Goal: Task Accomplishment & Management: Use online tool/utility

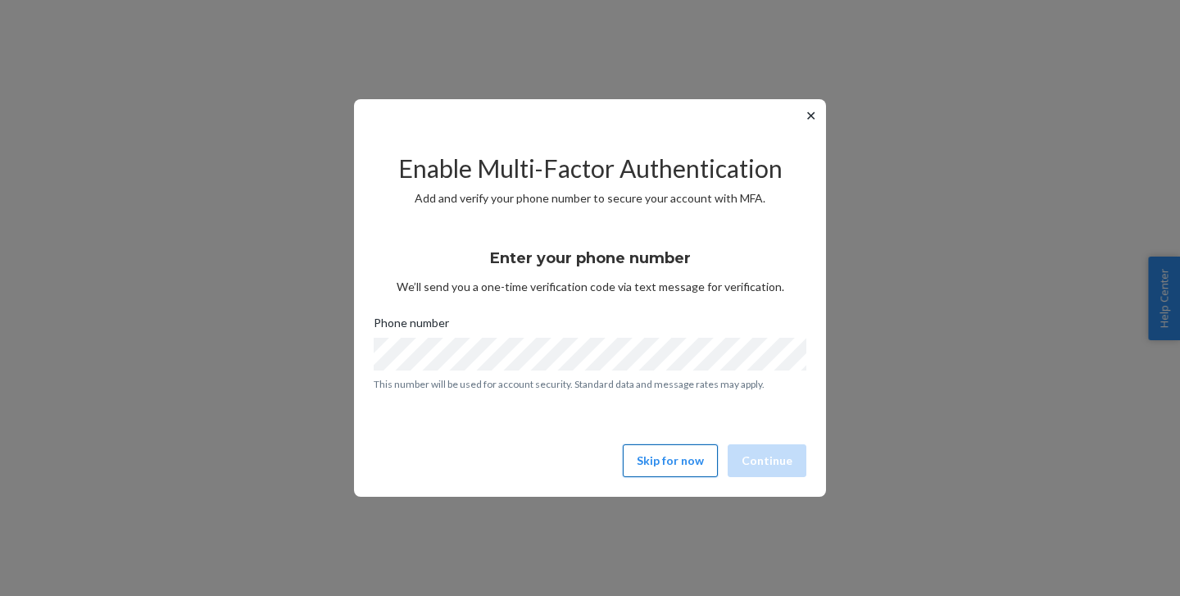
click at [671, 466] on button "Skip for now" at bounding box center [670, 460] width 95 height 33
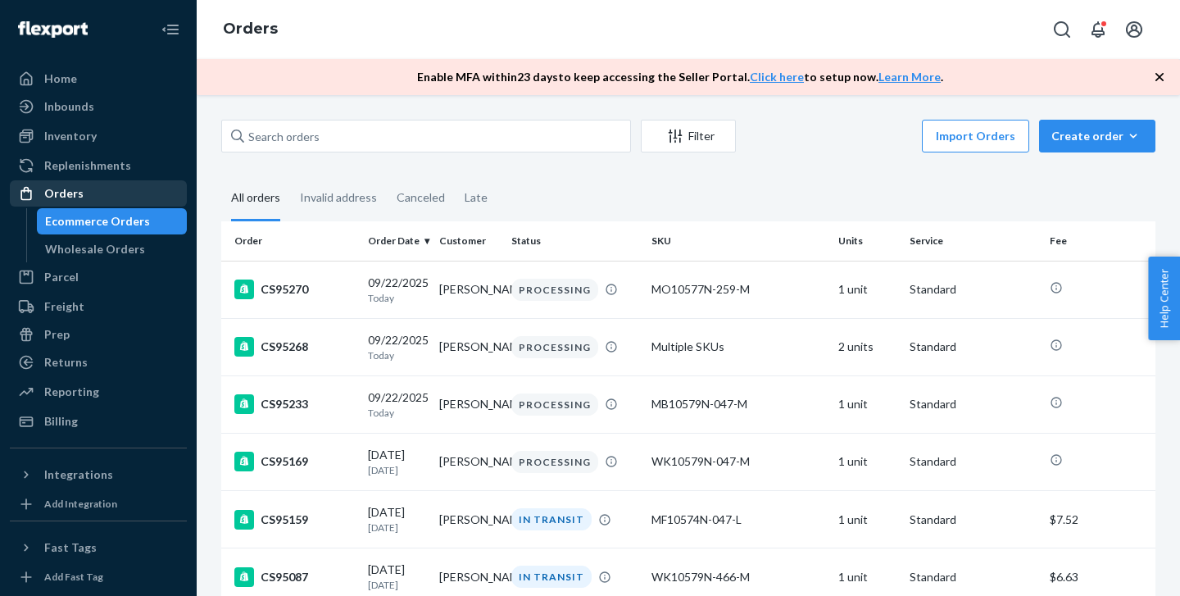
click at [98, 186] on div "Orders" at bounding box center [98, 193] width 174 height 23
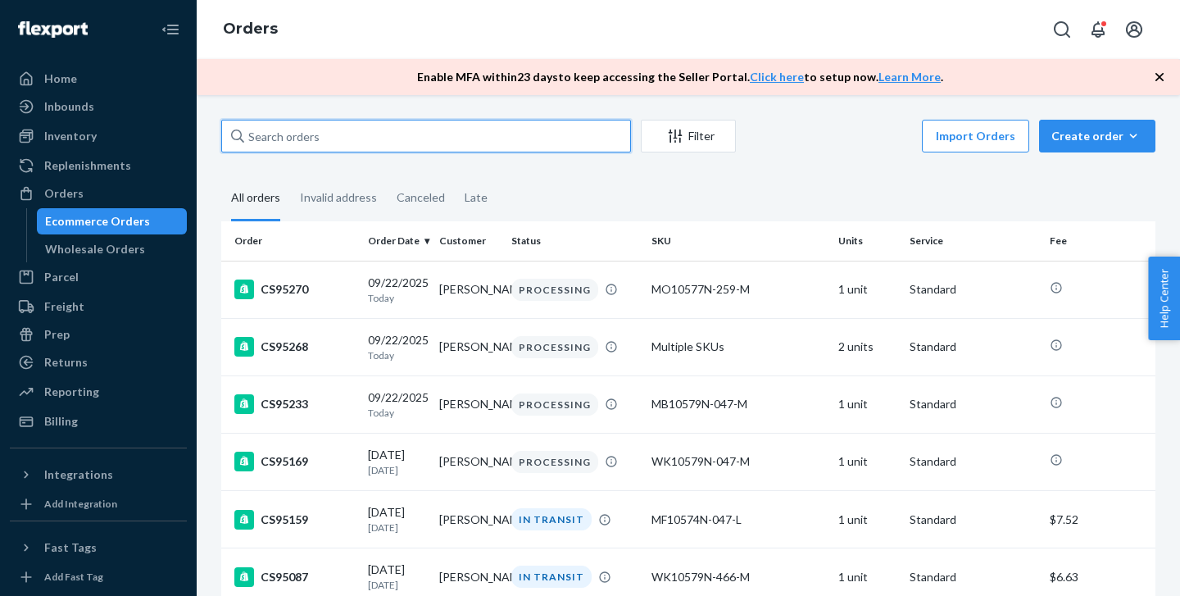
click at [343, 145] on input "text" at bounding box center [426, 136] width 410 height 33
paste input "1840556"
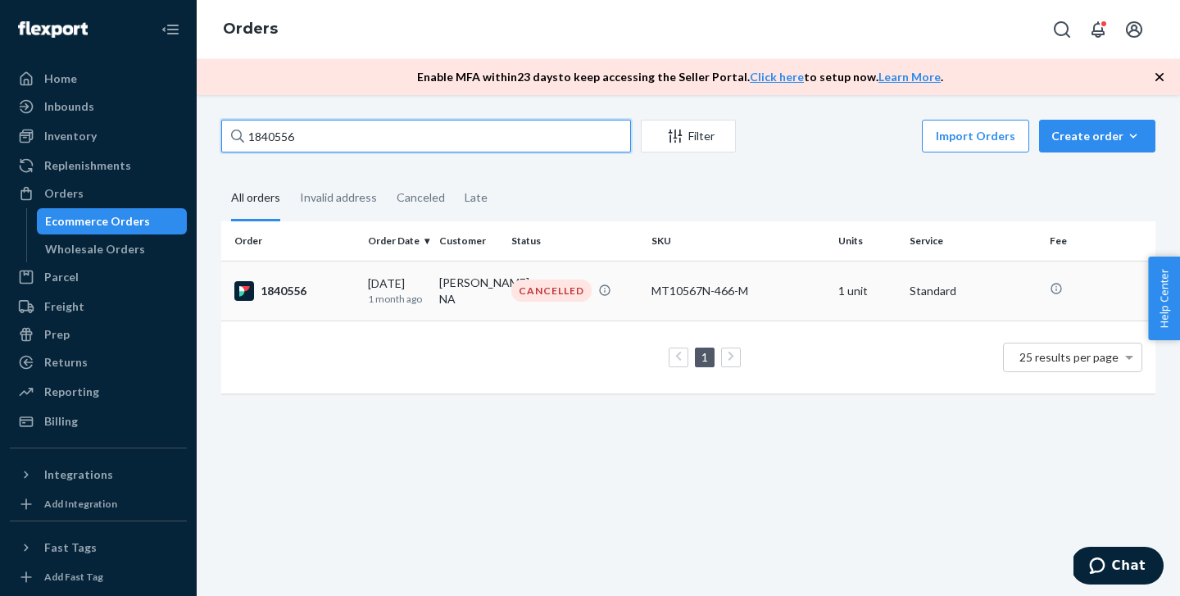
type input "1840556"
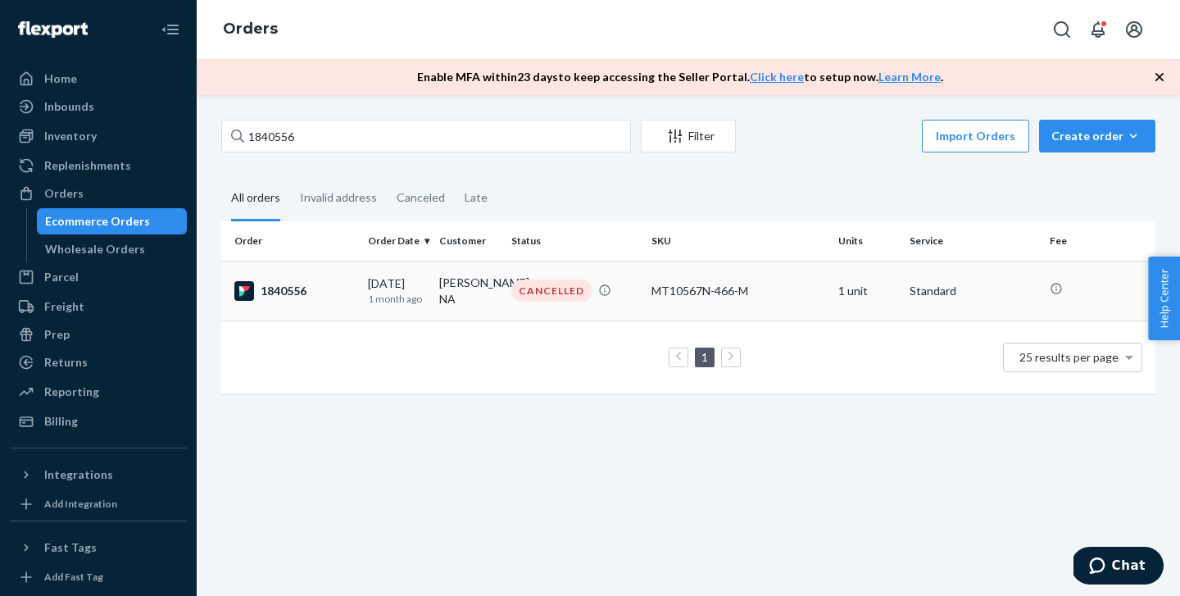
click at [348, 278] on td "1840556" at bounding box center [291, 291] width 140 height 60
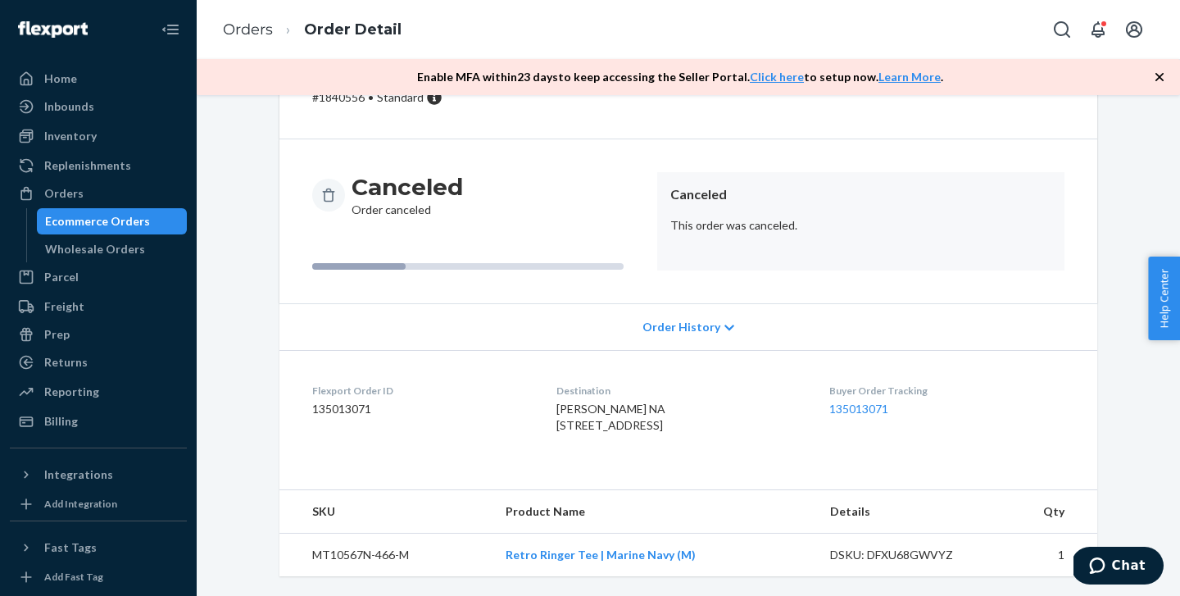
scroll to position [130, 0]
click at [602, 561] on link "Retro Ringer Tee | Marine Navy (M)" at bounding box center [601, 555] width 190 height 14
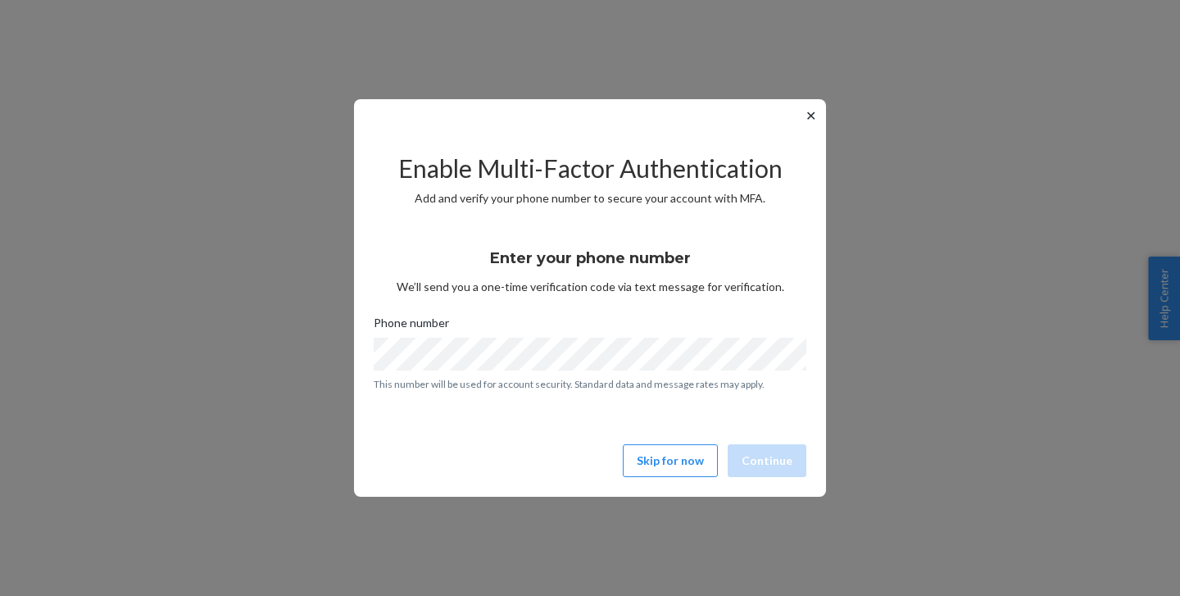
click at [815, 112] on button "✕" at bounding box center [810, 116] width 17 height 20
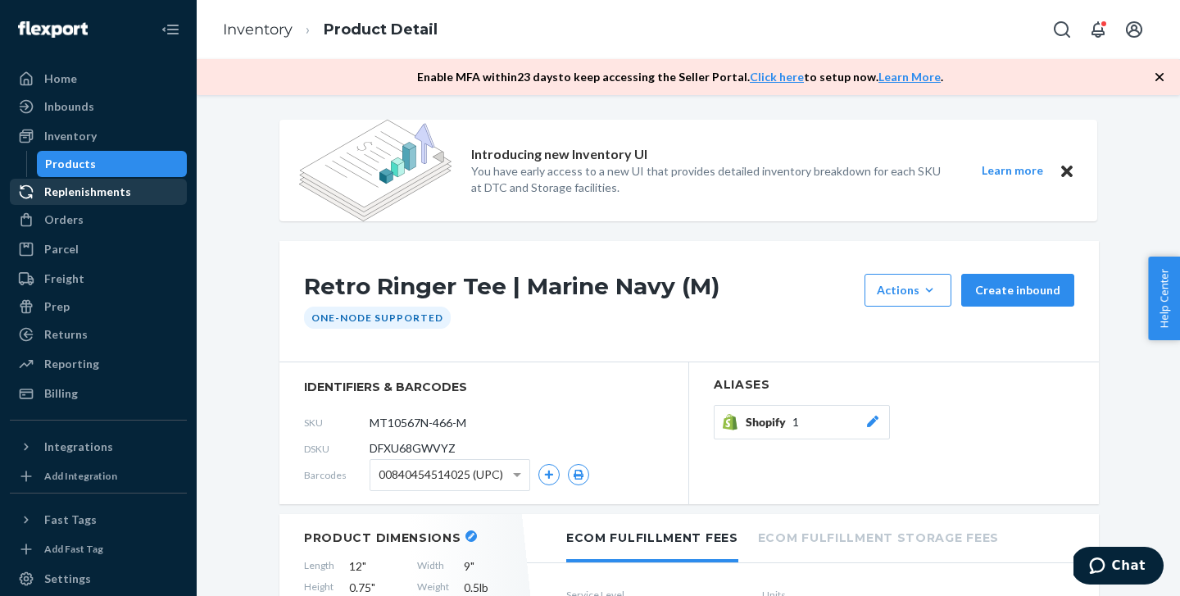
click at [88, 209] on div "Orders" at bounding box center [98, 219] width 174 height 23
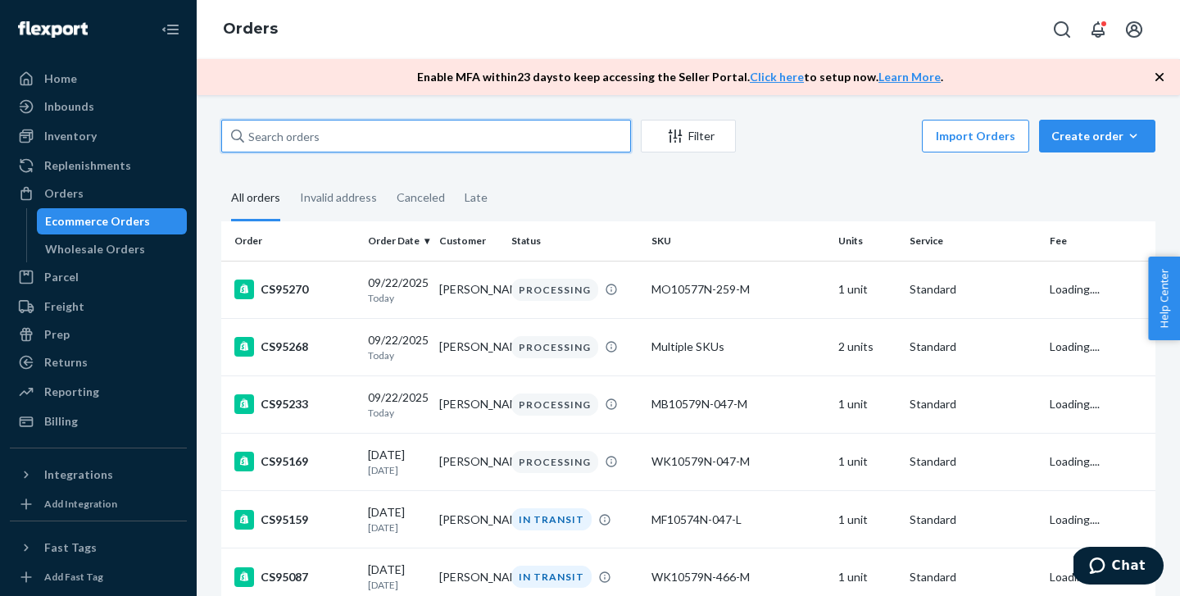
click at [293, 145] on input "text" at bounding box center [426, 136] width 410 height 33
paste input "1840556"
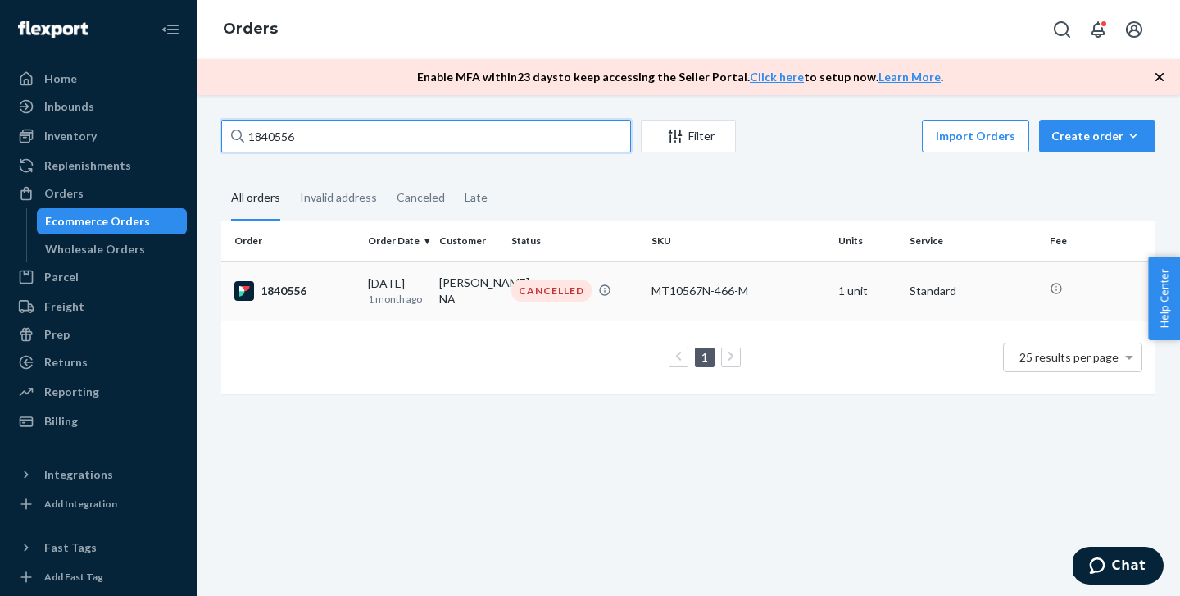
type input "1840556"
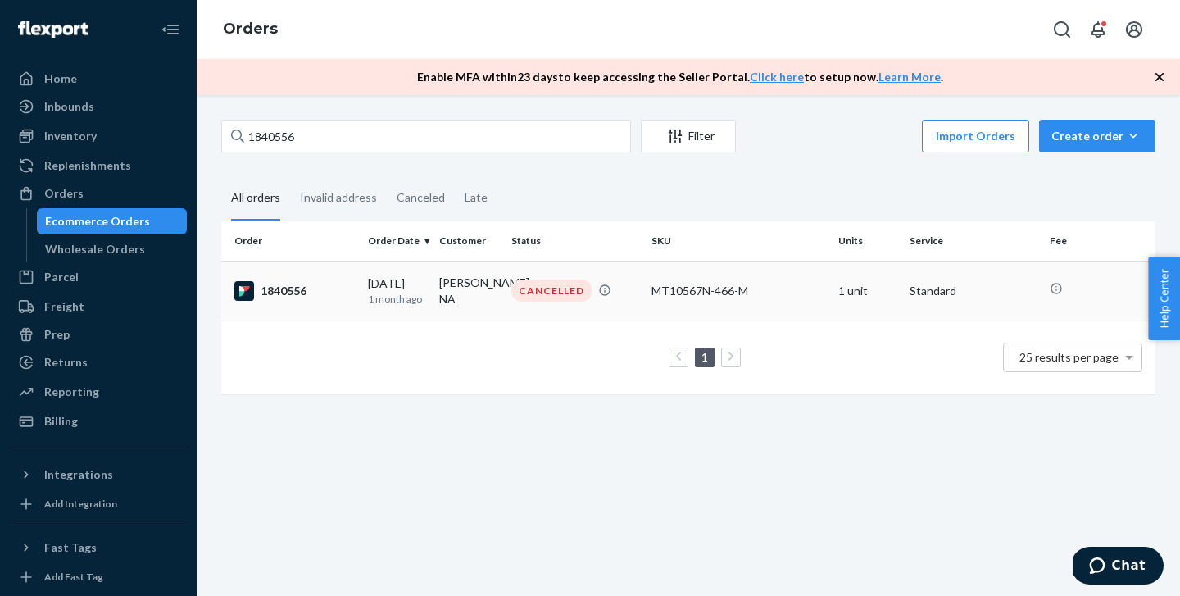
click at [311, 286] on td "1840556" at bounding box center [291, 291] width 140 height 60
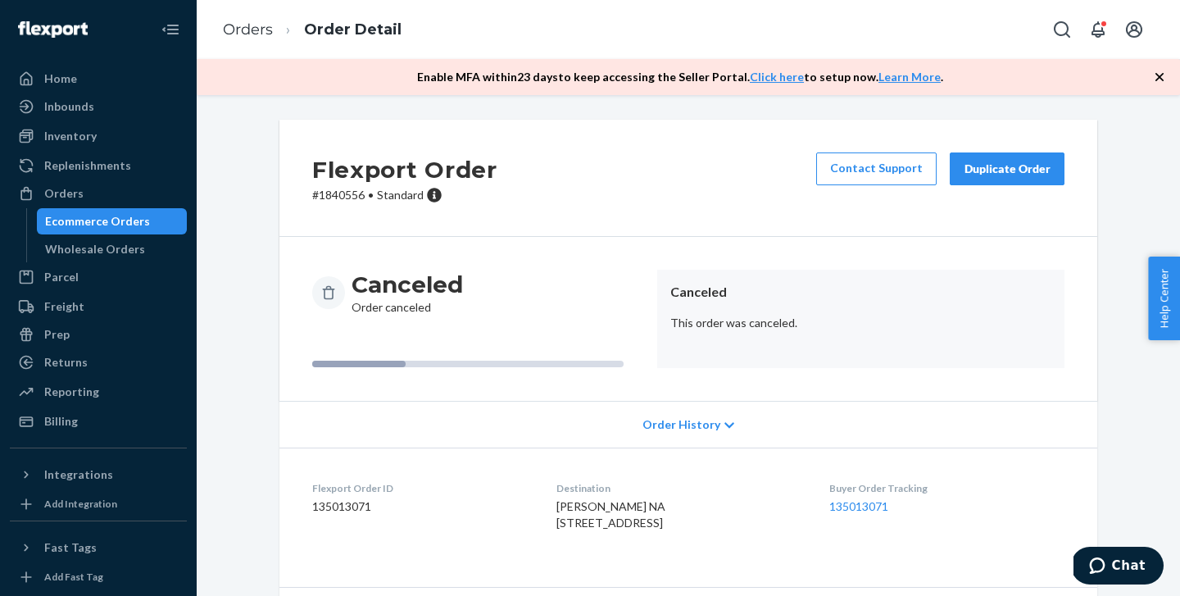
click at [975, 177] on button "Duplicate Order" at bounding box center [1007, 168] width 115 height 33
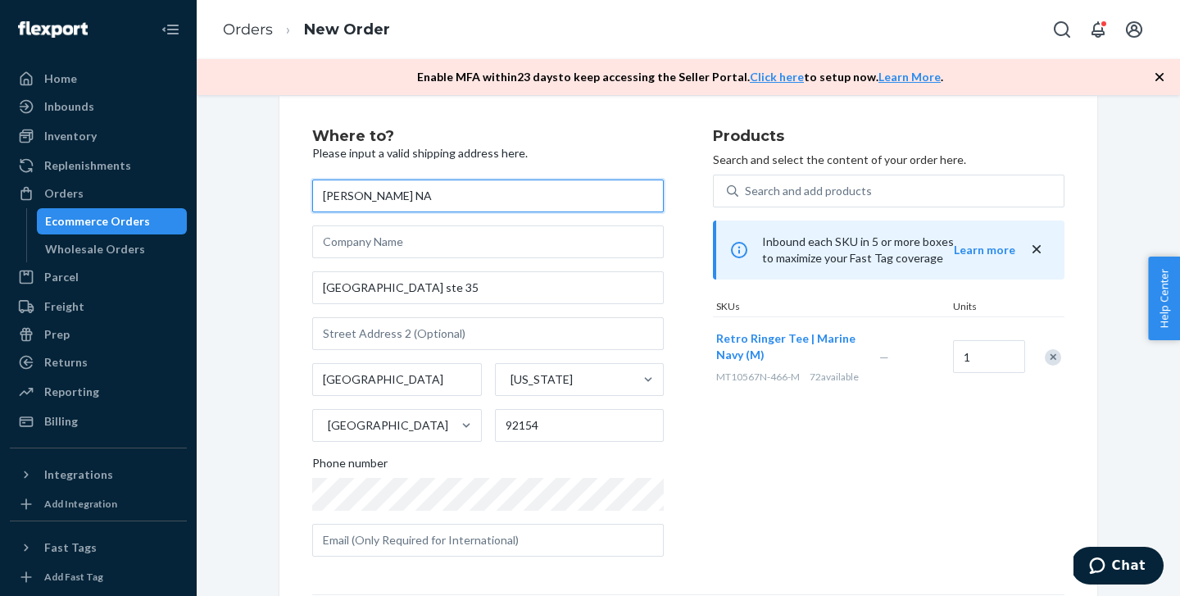
scroll to position [20, 0]
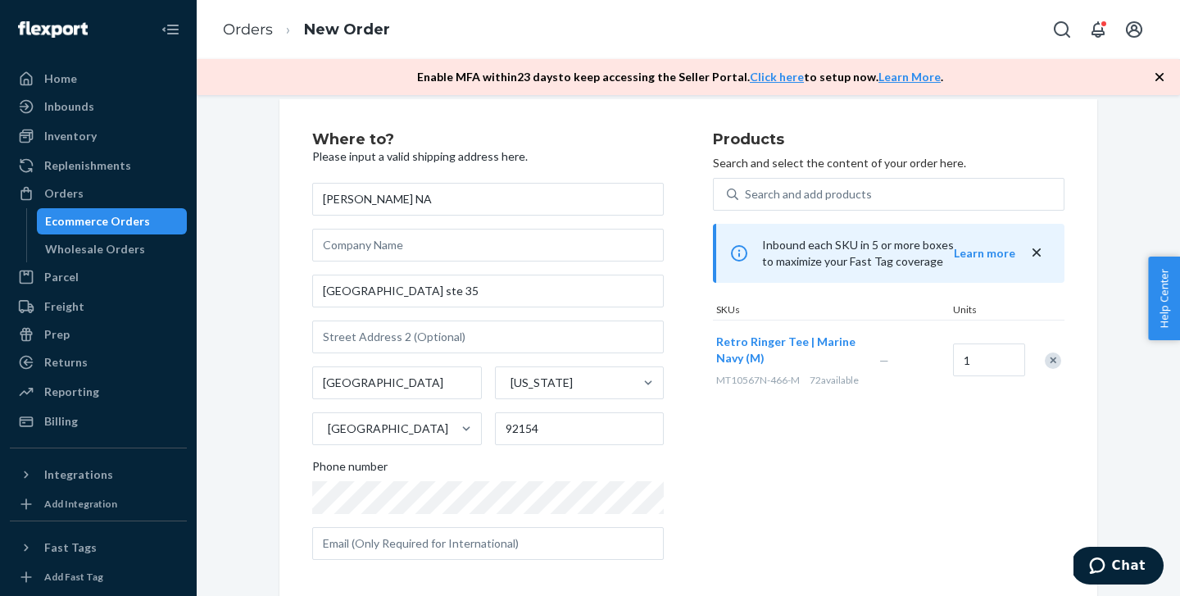
click at [405, 310] on div "[PERSON_NAME] NA [STREET_ADDRESS][US_STATE] Phone number" at bounding box center [488, 371] width 352 height 377
click at [405, 298] on input "[GEOGRAPHIC_DATA] ste 35" at bounding box center [488, 291] width 352 height 33
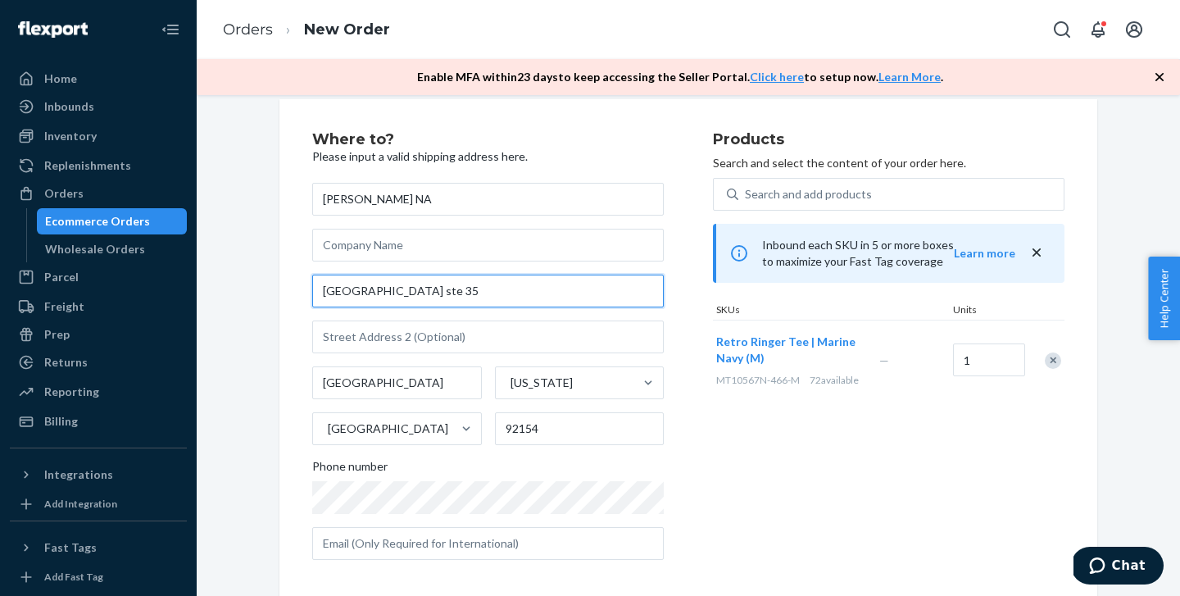
paste input "[STREET_ADDRESS]"
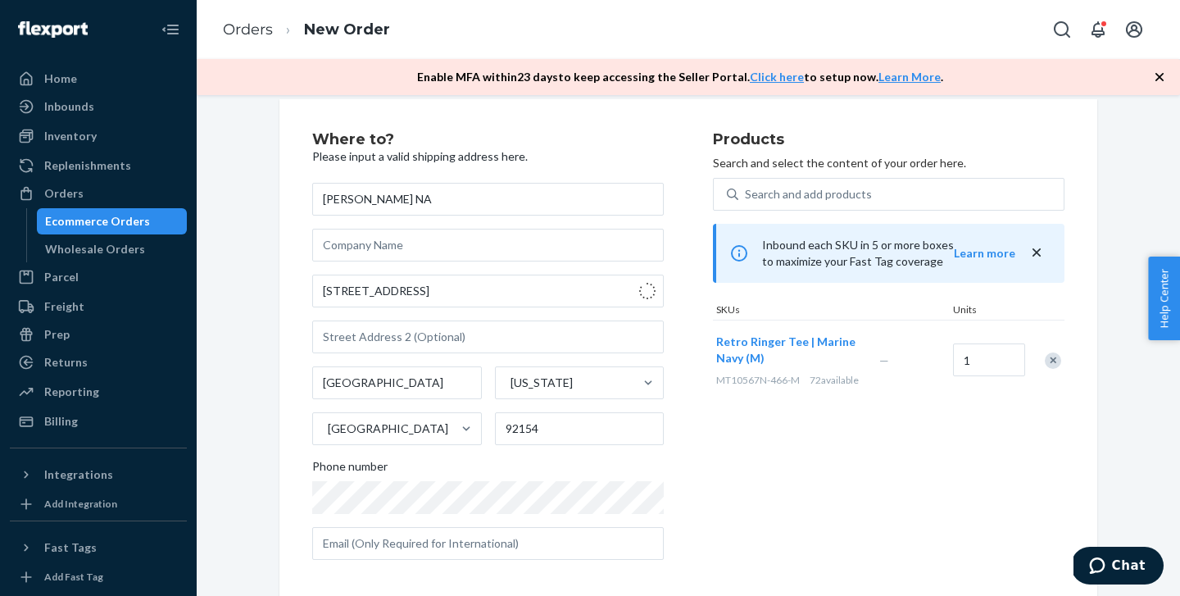
type input "[STREET_ADDRESS]"
type input "suite 35"
type input "[GEOGRAPHIC_DATA]"
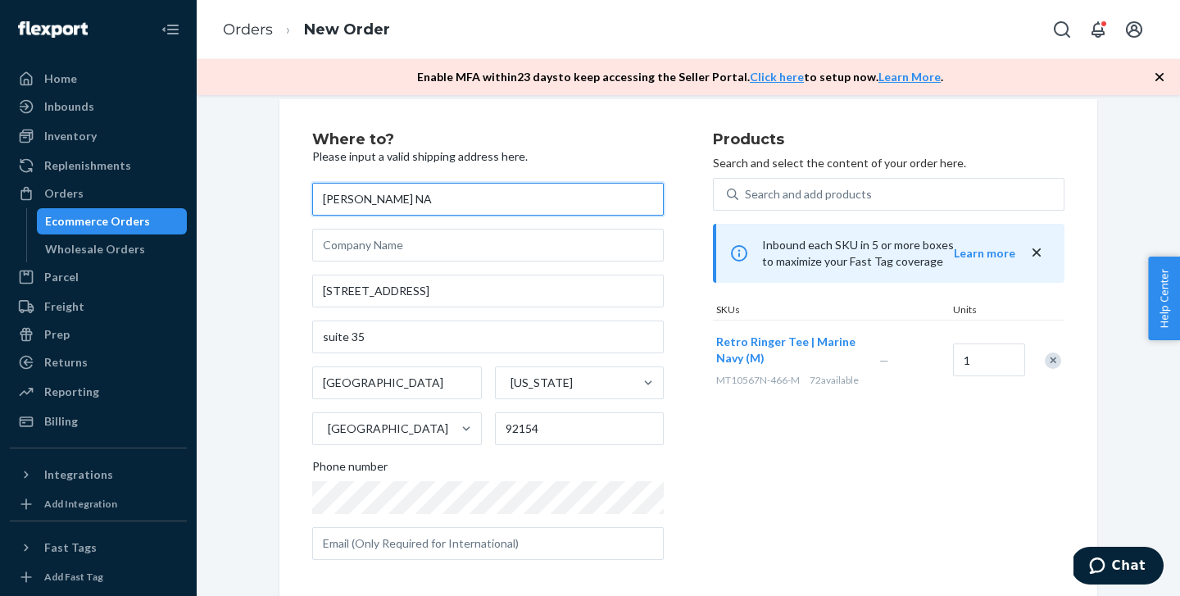
drag, startPoint x: 445, startPoint y: 201, endPoint x: 494, endPoint y: 201, distance: 49.2
click at [485, 201] on input "[PERSON_NAME] NA" at bounding box center [488, 199] width 352 height 33
type input "[PERSON_NAME]"
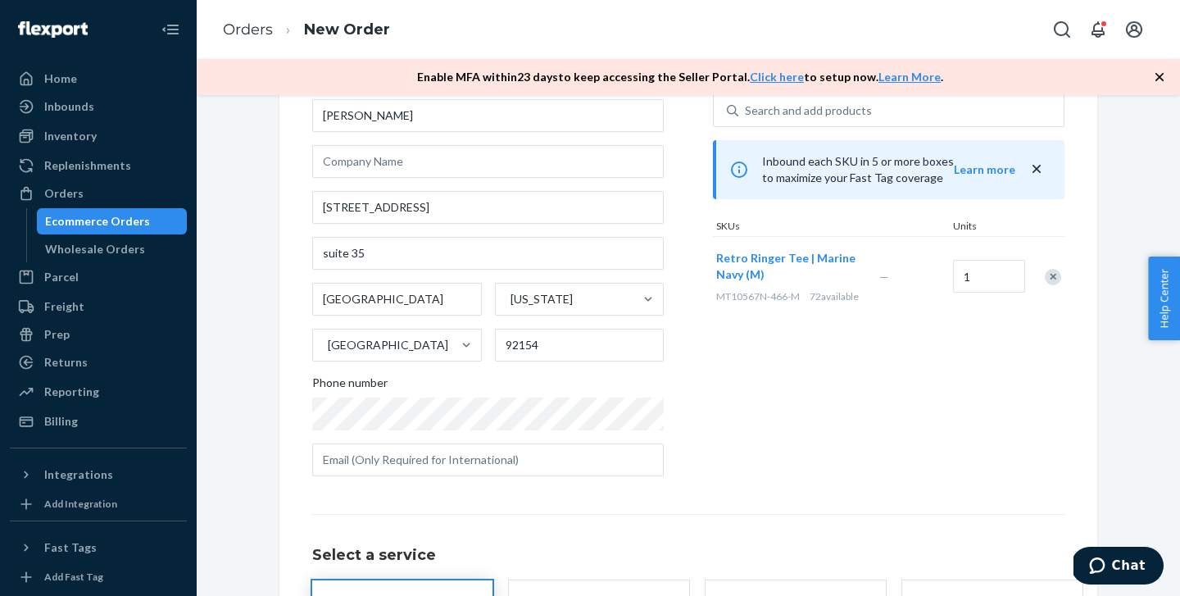
scroll to position [252, 0]
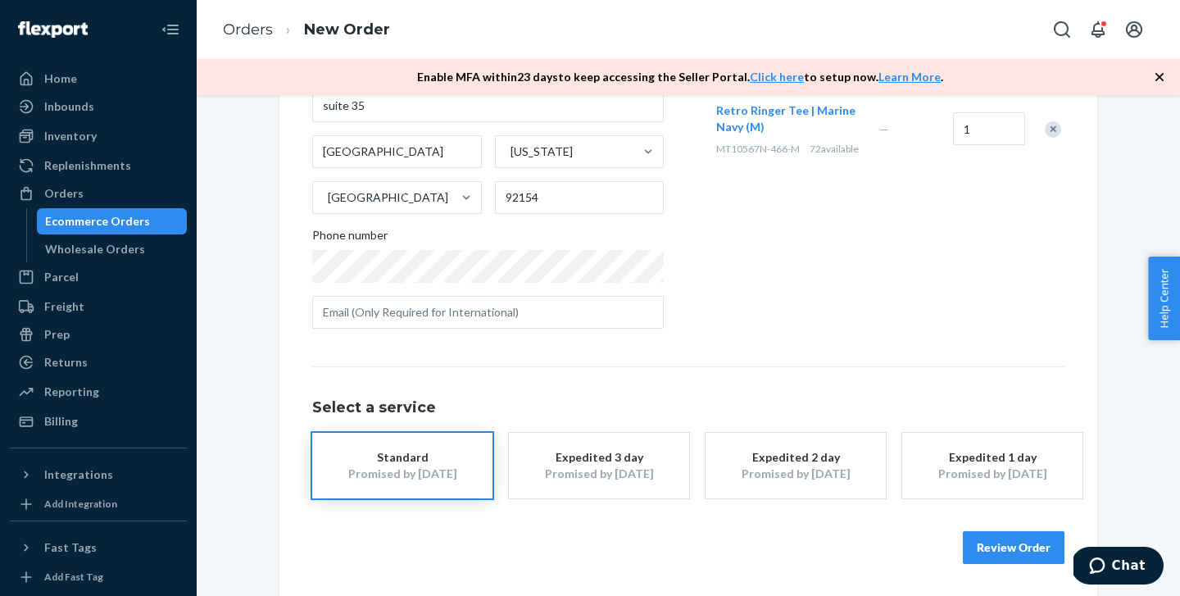
click at [979, 535] on button "Review Order" at bounding box center [1014, 547] width 102 height 33
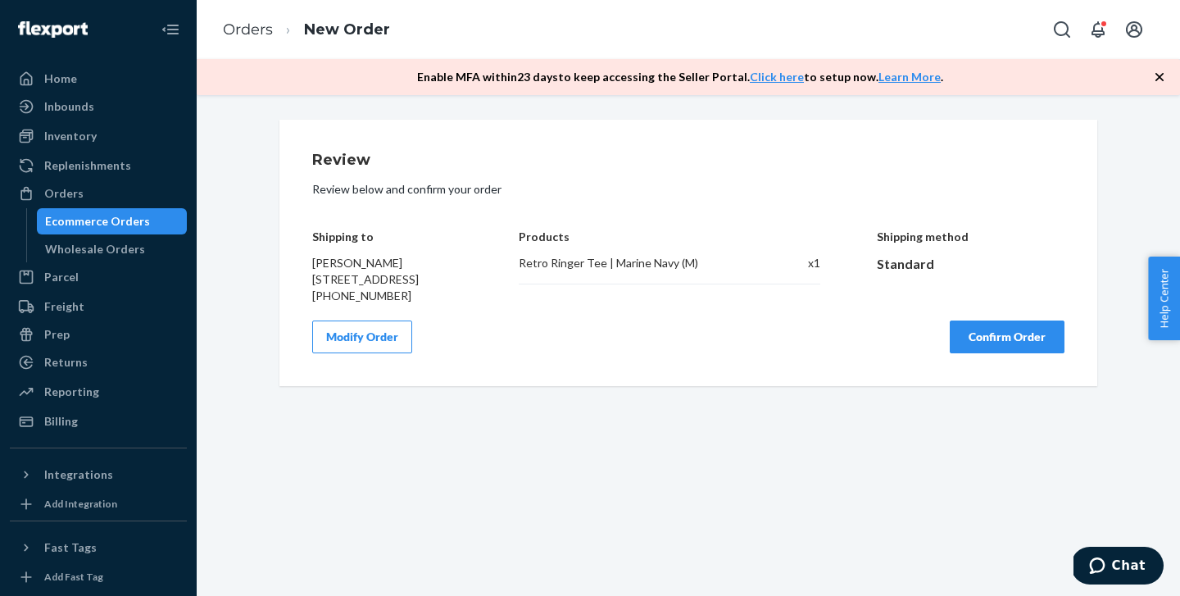
click at [968, 353] on button "Confirm Order" at bounding box center [1007, 336] width 115 height 33
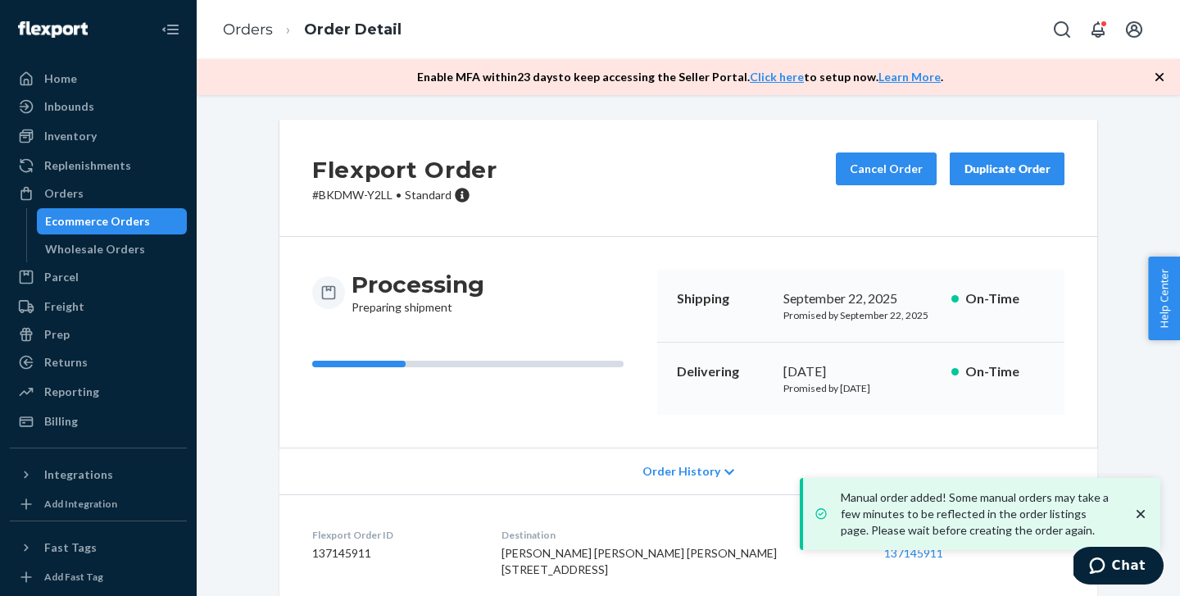
click at [338, 198] on p "# BKDMW-Y2LL • Standard" at bounding box center [404, 195] width 185 height 16
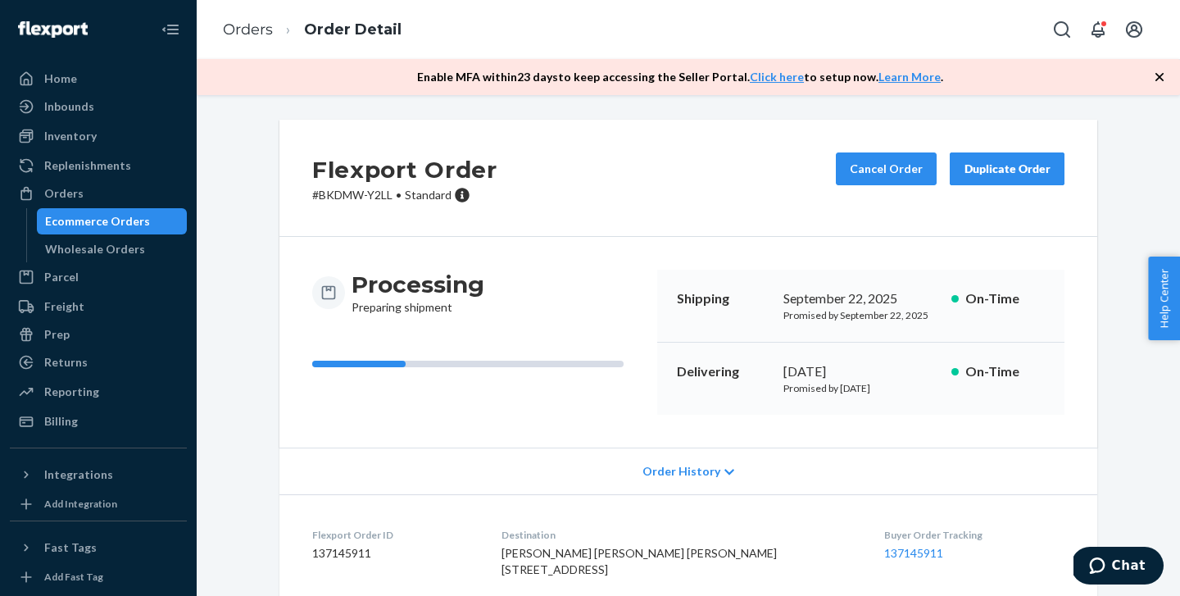
click at [379, 209] on div "Flexport Order # BKDMW-Y2LL • Standard Cancel Order Duplicate Order" at bounding box center [688, 178] width 818 height 117
drag, startPoint x: 392, startPoint y: 199, endPoint x: 322, endPoint y: 193, distance: 70.0
click at [322, 193] on p "# BKDMW-Y2LL • Standard" at bounding box center [404, 195] width 185 height 16
copy p "BKDMW-Y2LL"
